Goal: Transaction & Acquisition: Purchase product/service

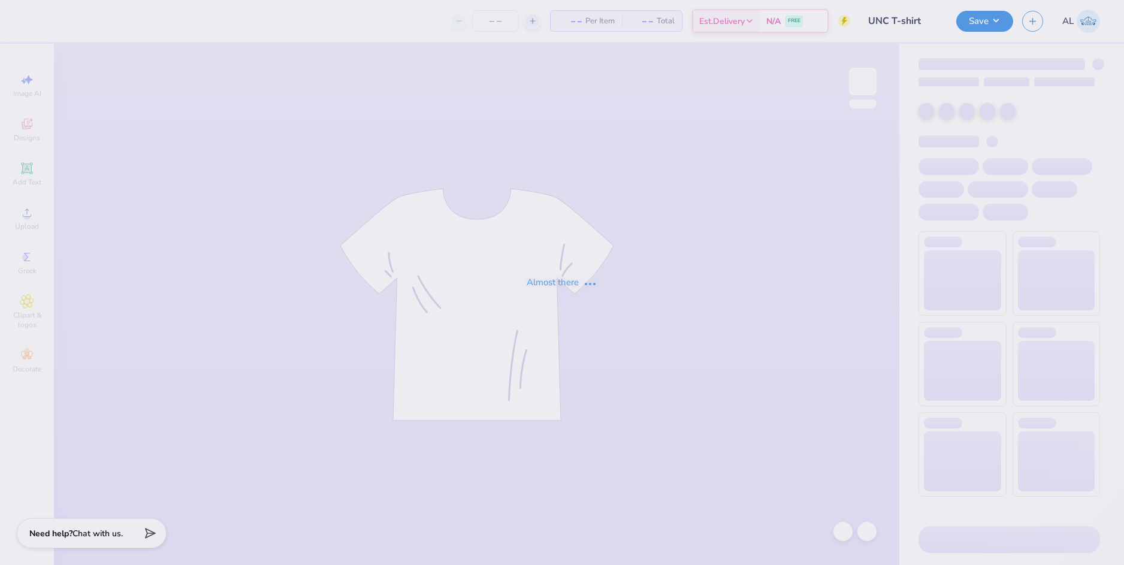
type input "UNC T-shirt"
type input "12"
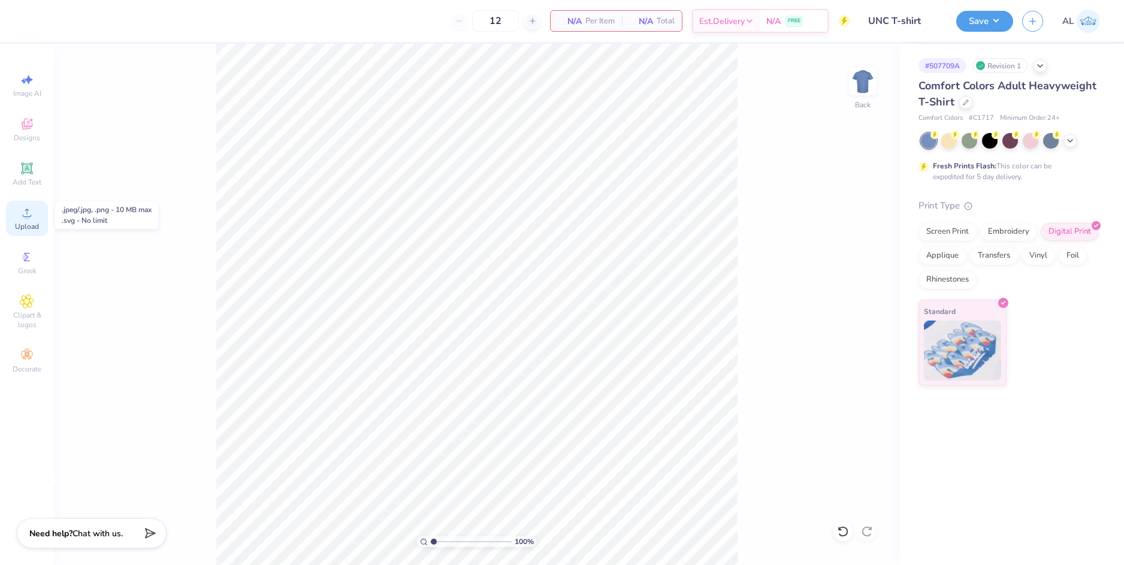
click at [31, 217] on icon at bounding box center [27, 212] width 14 height 14
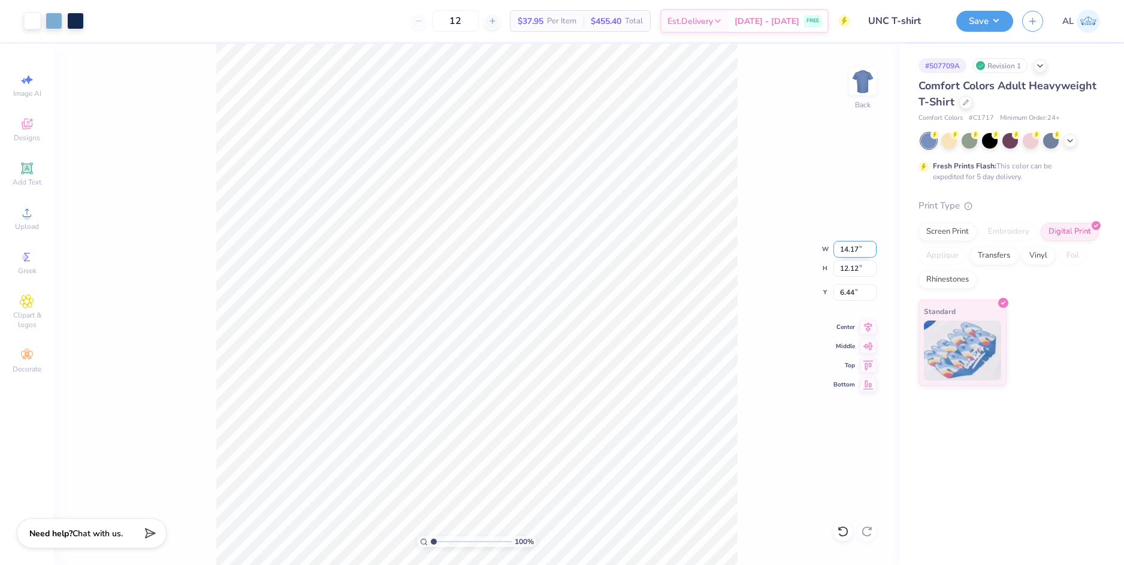
click at [849, 249] on input "14.17" at bounding box center [854, 249] width 43 height 17
click at [851, 289] on input "6.44" at bounding box center [854, 292] width 43 height 17
type input "11.00"
type input "9.41"
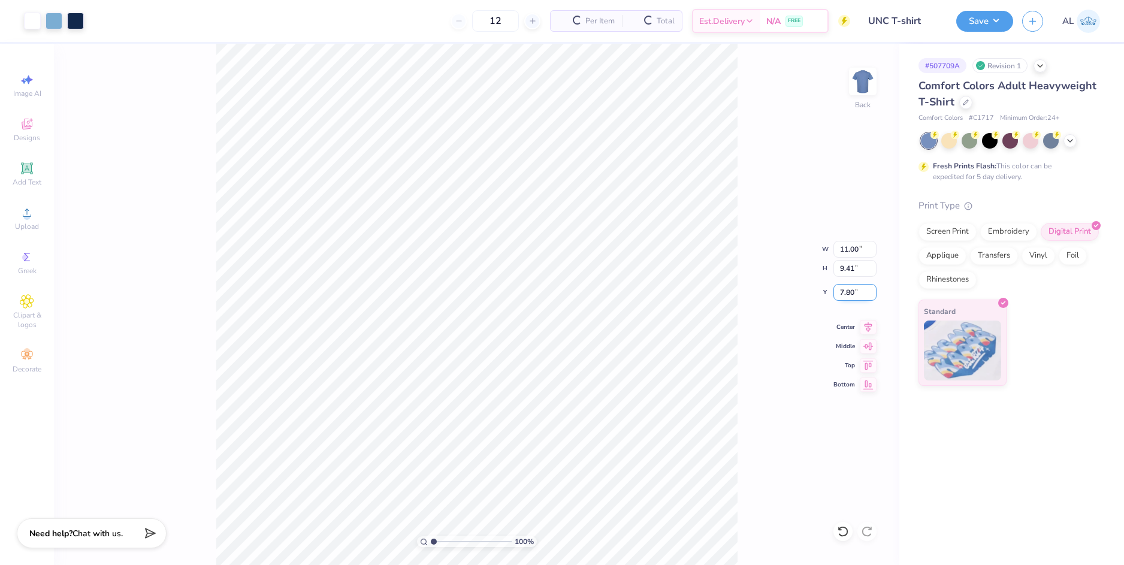
click at [850, 292] on input "7.80" at bounding box center [854, 292] width 43 height 17
type input "3.00"
click at [847, 267] on input "9.41" at bounding box center [854, 268] width 43 height 17
click at [444, 540] on input "range" at bounding box center [471, 541] width 81 height 11
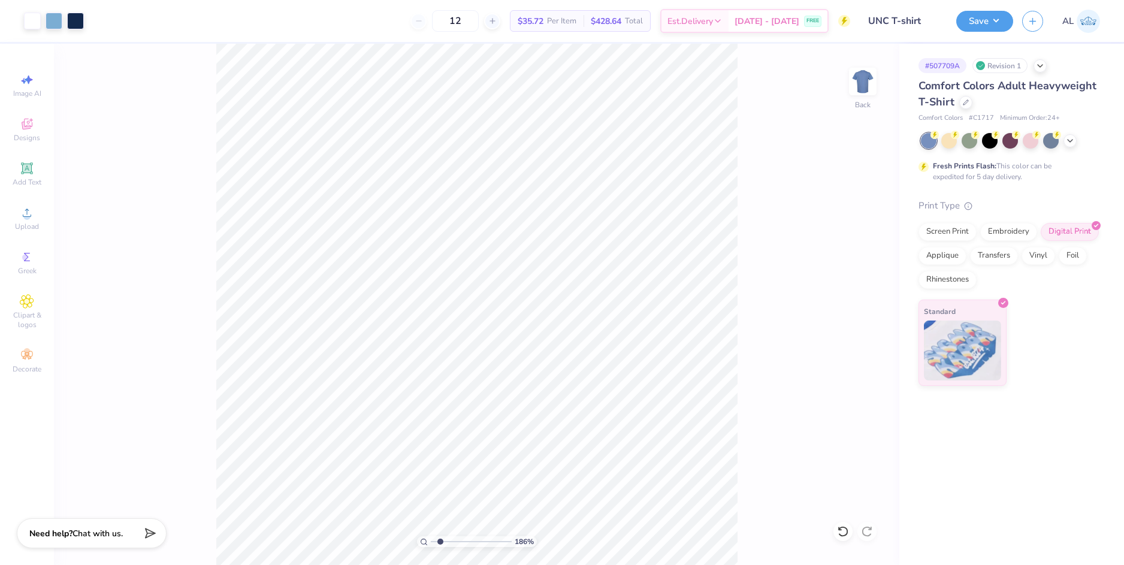
click at [440, 539] on input "range" at bounding box center [471, 541] width 81 height 11
drag, startPoint x: 430, startPoint y: 539, endPoint x: 409, endPoint y: 538, distance: 21.0
type input "1"
click at [431, 538] on input "range" at bounding box center [471, 541] width 81 height 11
click at [28, 225] on span "Upload" at bounding box center [27, 227] width 24 height 10
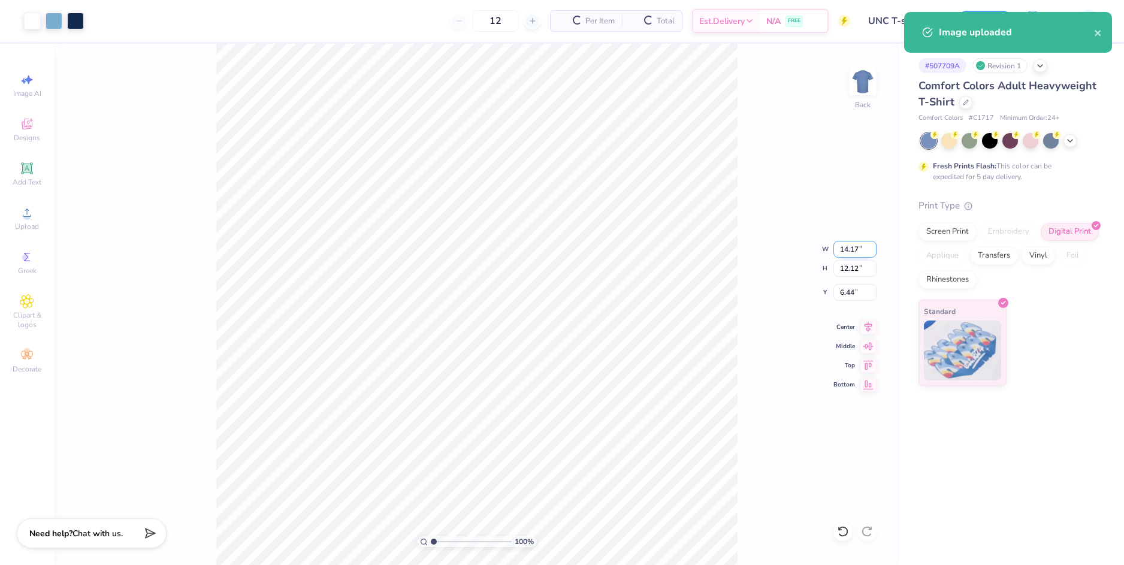
click at [843, 252] on input "14.17" at bounding box center [854, 249] width 43 height 17
type input "11.00"
type input "9.41"
click at [854, 292] on input "7.80" at bounding box center [854, 292] width 43 height 17
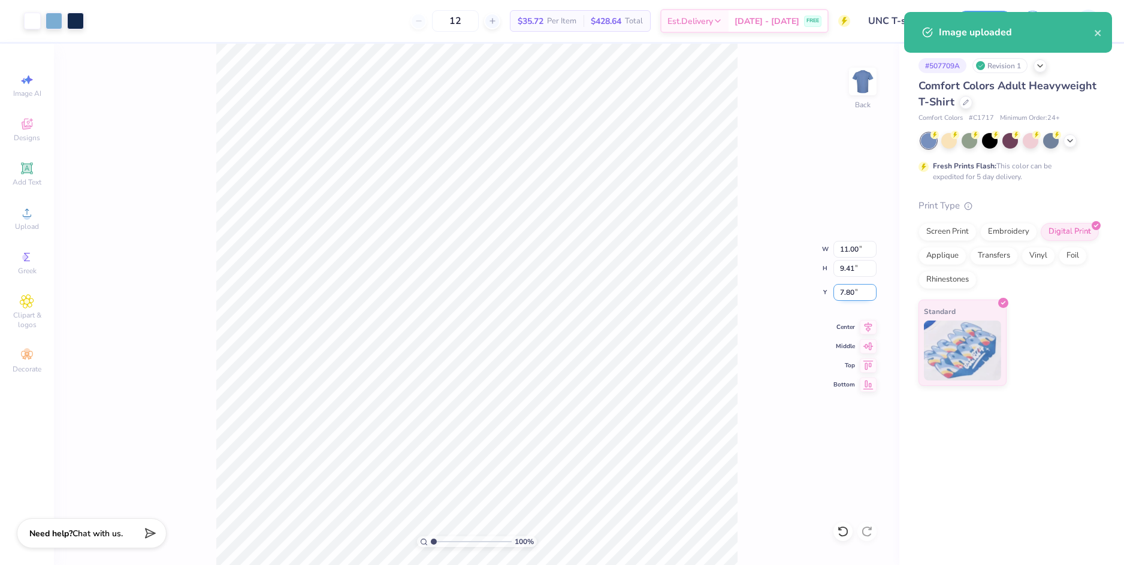
click at [853, 292] on input "7.80" at bounding box center [854, 292] width 43 height 17
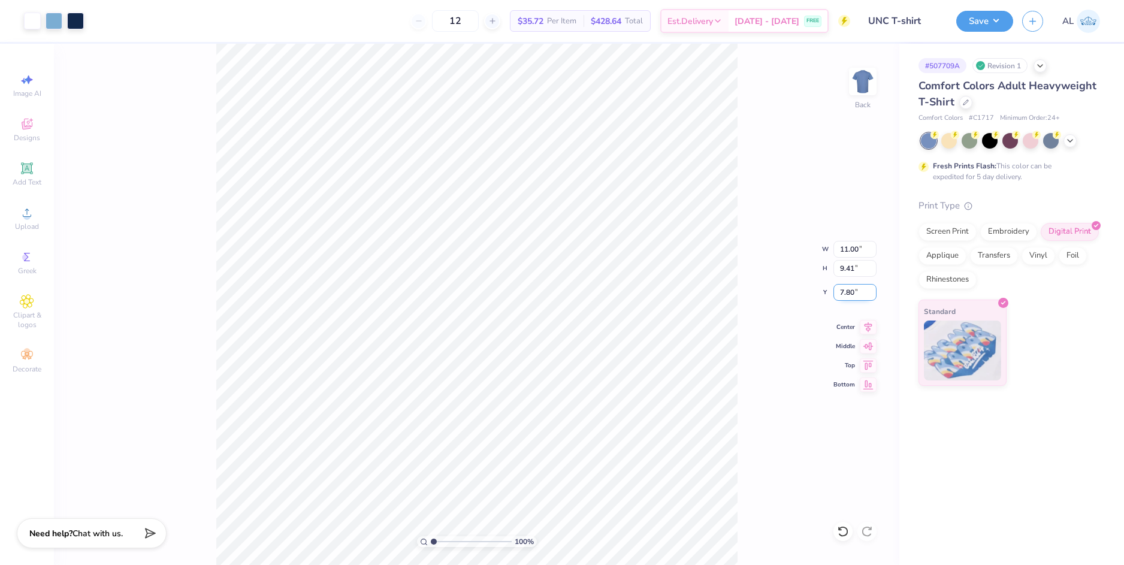
click at [851, 292] on input "7.80" at bounding box center [854, 292] width 43 height 17
type input "3.00"
click at [848, 273] on input "9.41" at bounding box center [854, 268] width 43 height 17
click at [785, 283] on div "100 % Back W 11.00 11.00 " H 9.41 9.41 " Y 3.00 3.00 " Center Middle Top Bottom" at bounding box center [476, 304] width 845 height 521
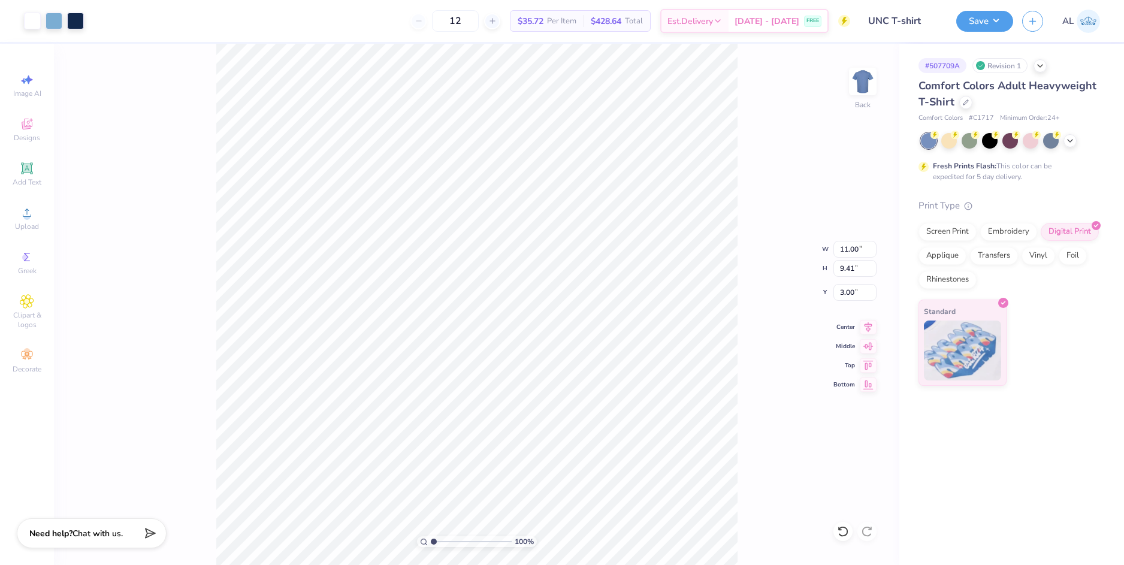
click at [199, 12] on div "12 $35.72 Per Item $428.64 Total Est. Delivery [DATE] - [DATE] FREE" at bounding box center [471, 21] width 757 height 42
click at [995, 23] on button "Save" at bounding box center [984, 19] width 57 height 21
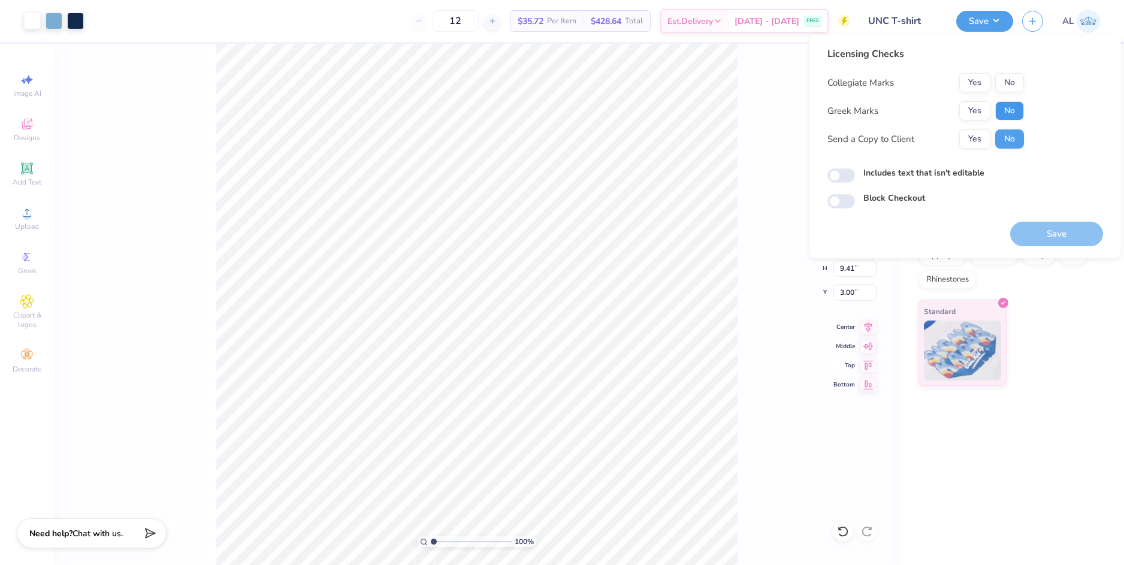
click at [1001, 116] on button "No" at bounding box center [1009, 110] width 29 height 19
click at [976, 79] on button "Yes" at bounding box center [974, 82] width 31 height 19
click at [974, 148] on button "Yes" at bounding box center [974, 138] width 31 height 19
click at [1066, 229] on button "Save" at bounding box center [1056, 234] width 93 height 25
